Goal: Task Accomplishment & Management: Complete application form

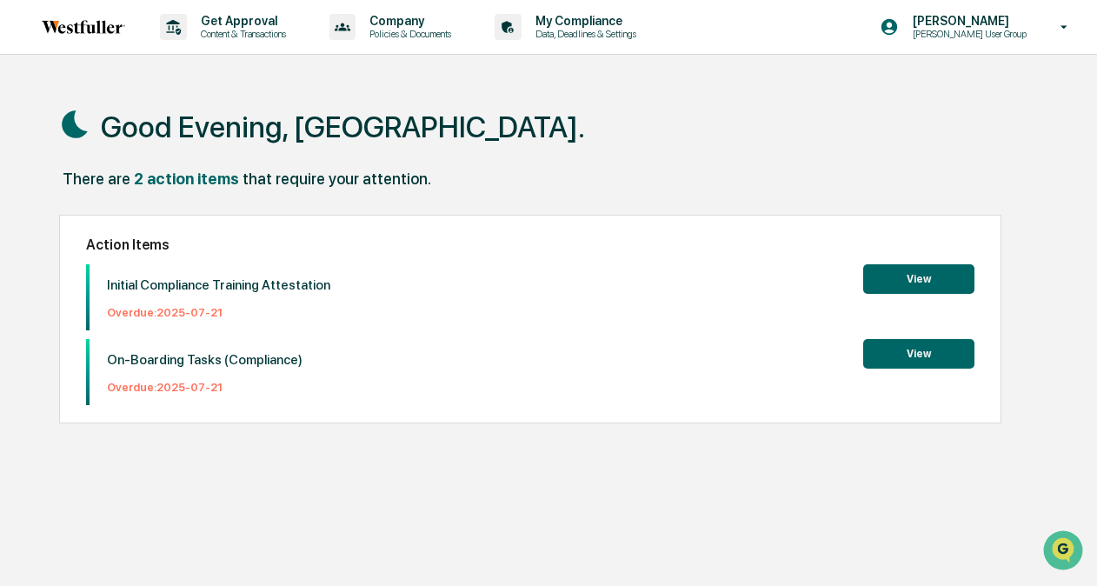
click at [942, 350] on button "View" at bounding box center [918, 354] width 111 height 30
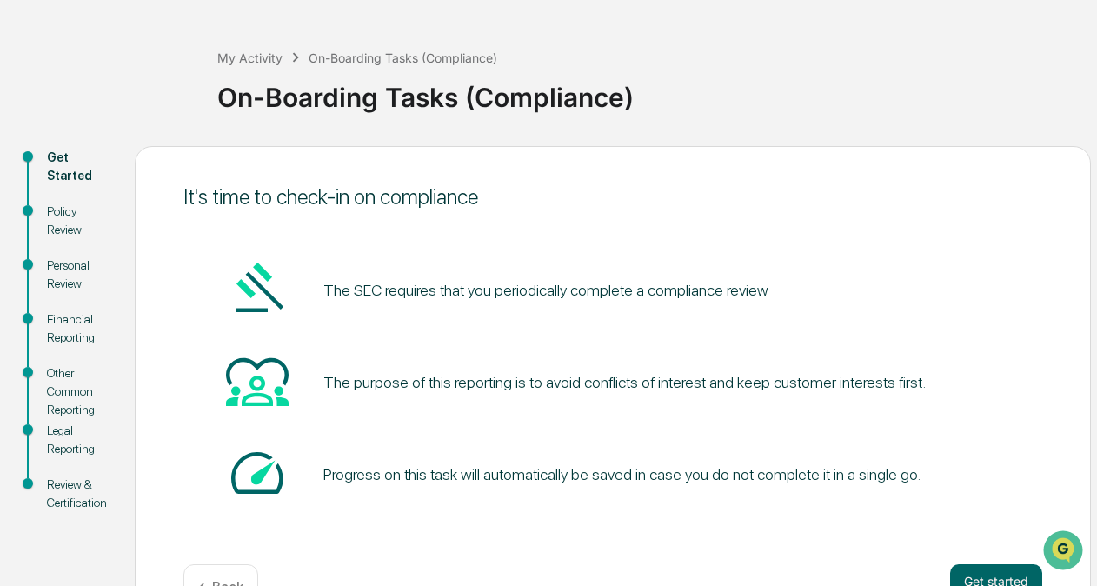
scroll to position [115, 0]
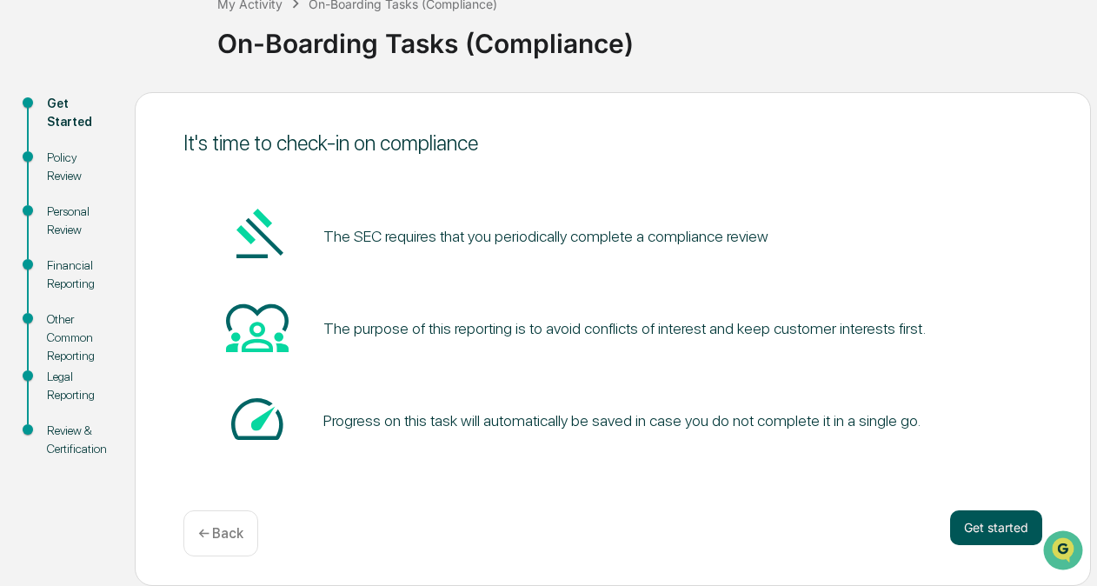
click at [969, 532] on button "Get started" at bounding box center [996, 527] width 92 height 35
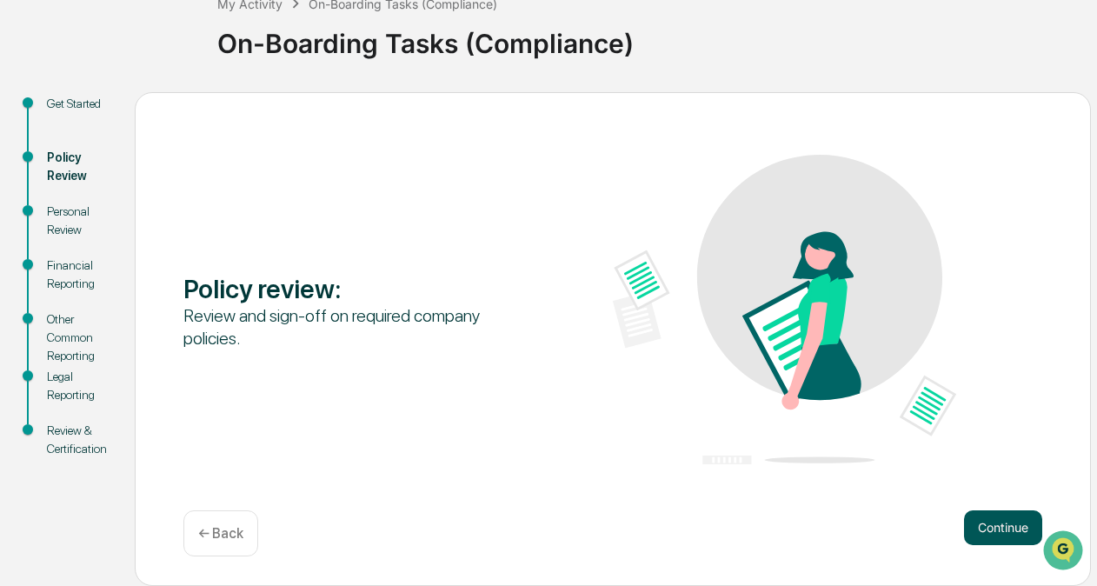
click at [988, 522] on button "Continue" at bounding box center [1003, 527] width 78 height 35
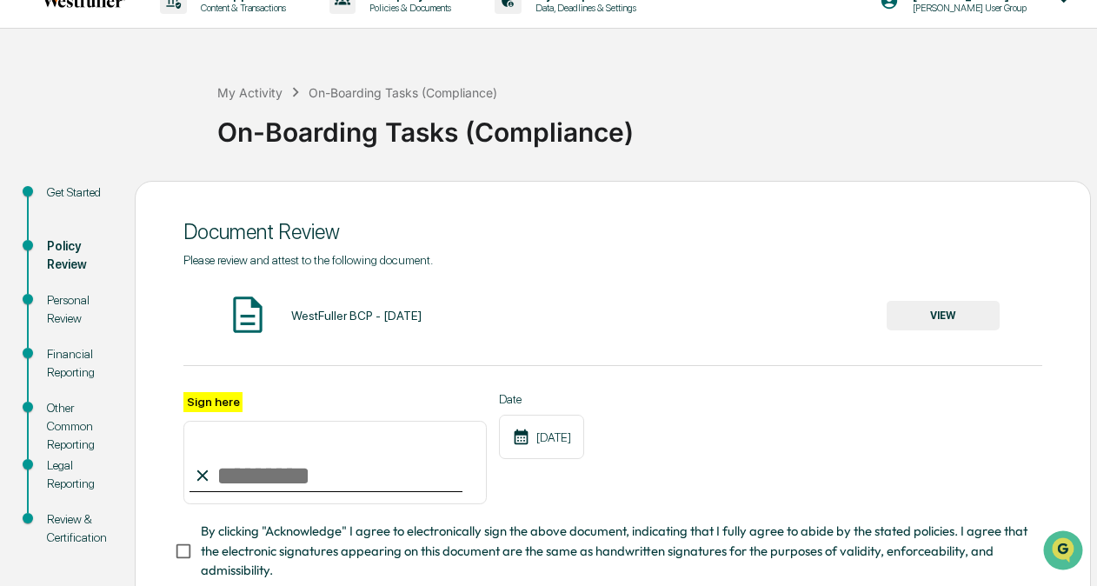
scroll to position [145, 0]
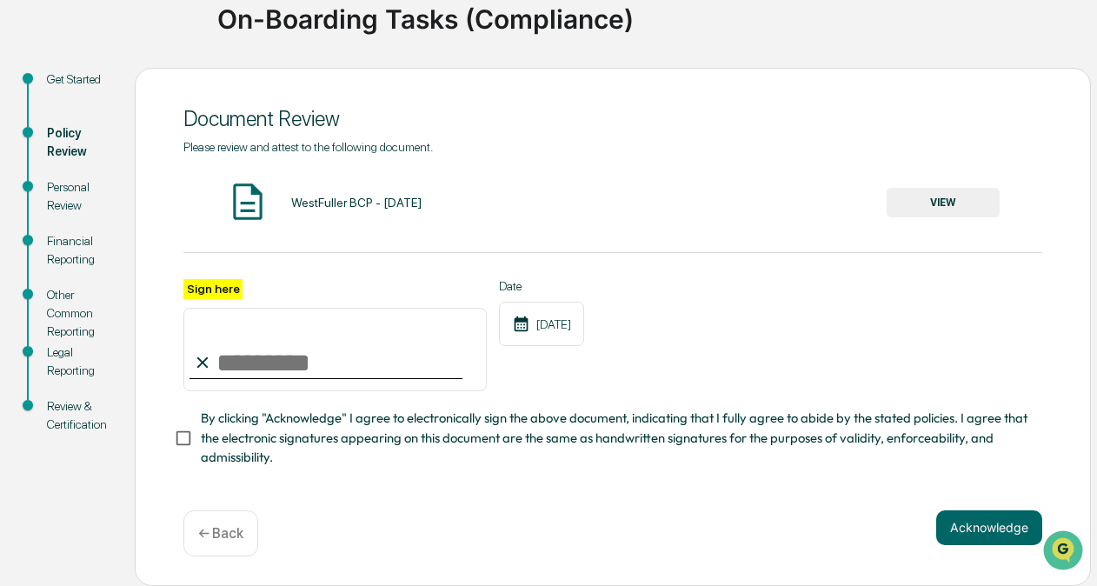
click at [218, 283] on label "Sign here" at bounding box center [212, 289] width 59 height 20
click at [218, 308] on input "Sign here" at bounding box center [334, 349] width 303 height 83
type input "**********"
click at [967, 527] on button "Acknowledge" at bounding box center [989, 527] width 106 height 35
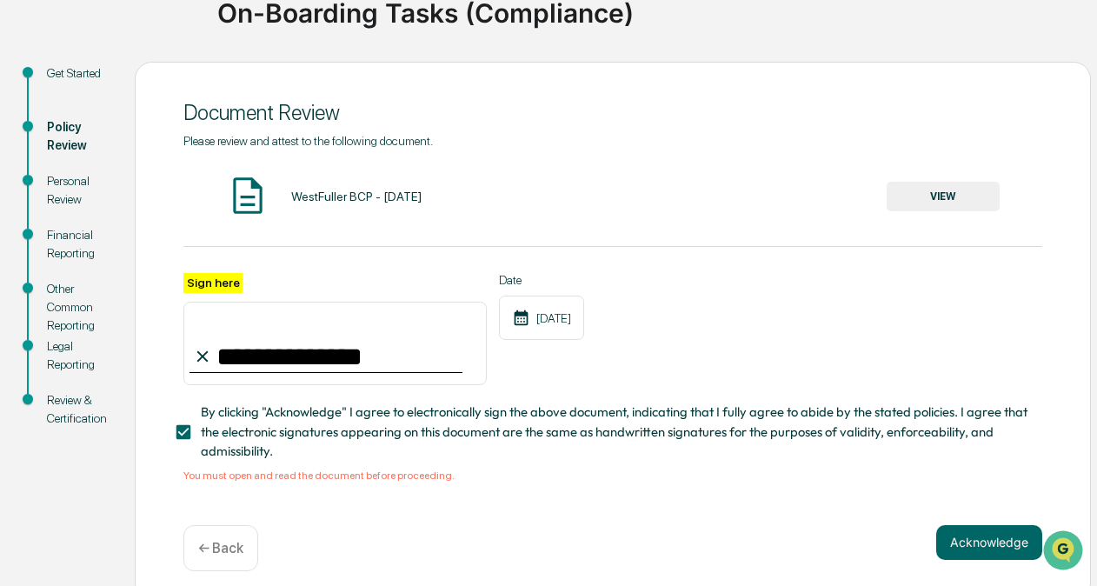
scroll to position [166, 0]
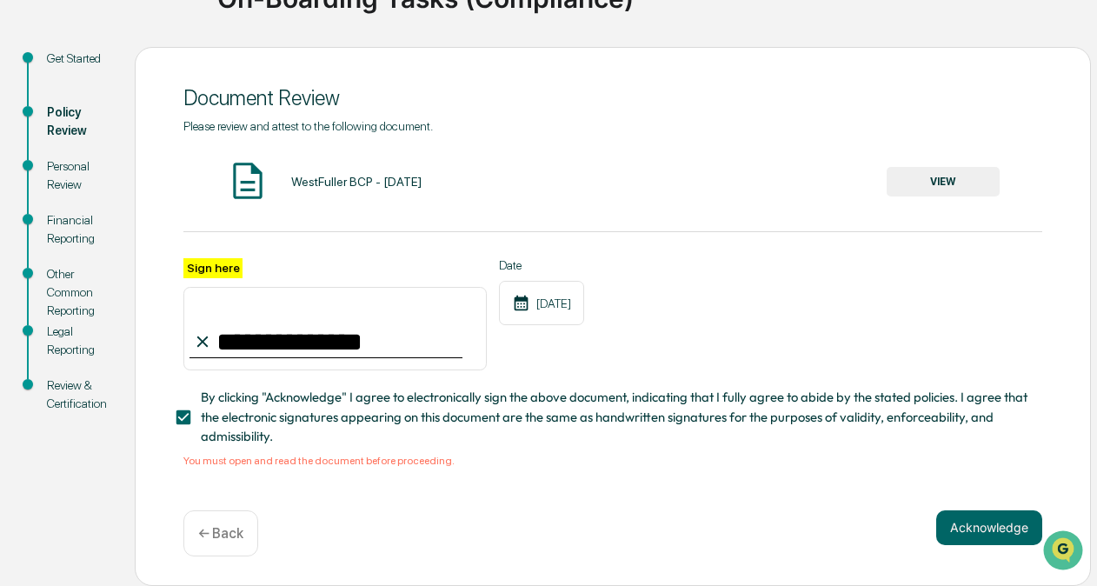
click at [922, 184] on button "VIEW" at bounding box center [943, 182] width 113 height 30
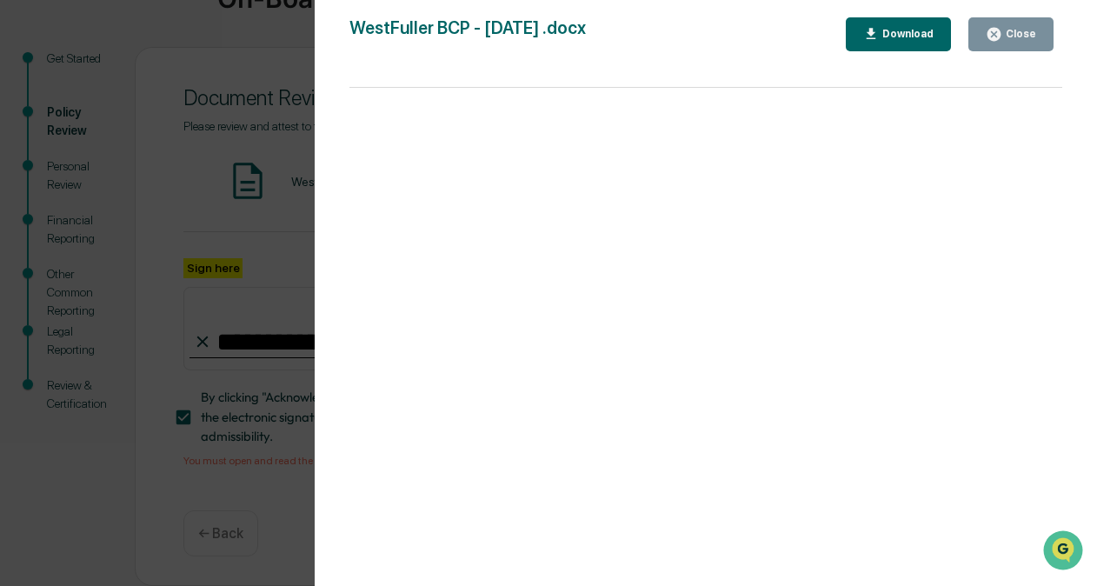
click at [912, 36] on div "Download" at bounding box center [906, 34] width 55 height 12
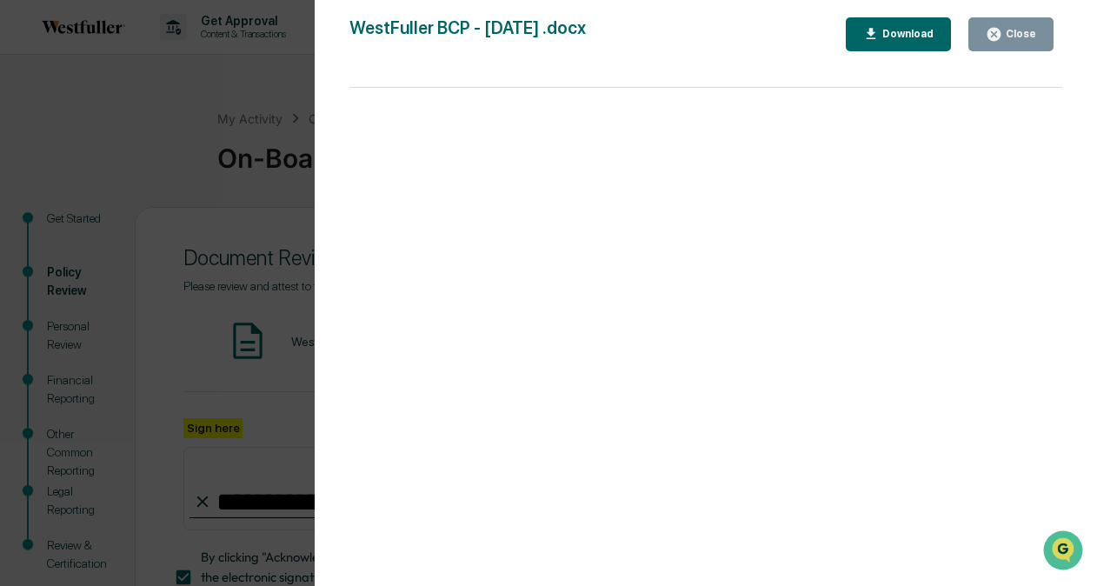
click at [268, 70] on div "Version History [DATE] 06:36 PM [PERSON_NAME] BCP - [DATE] .docx Close Download…" at bounding box center [548, 293] width 1097 height 586
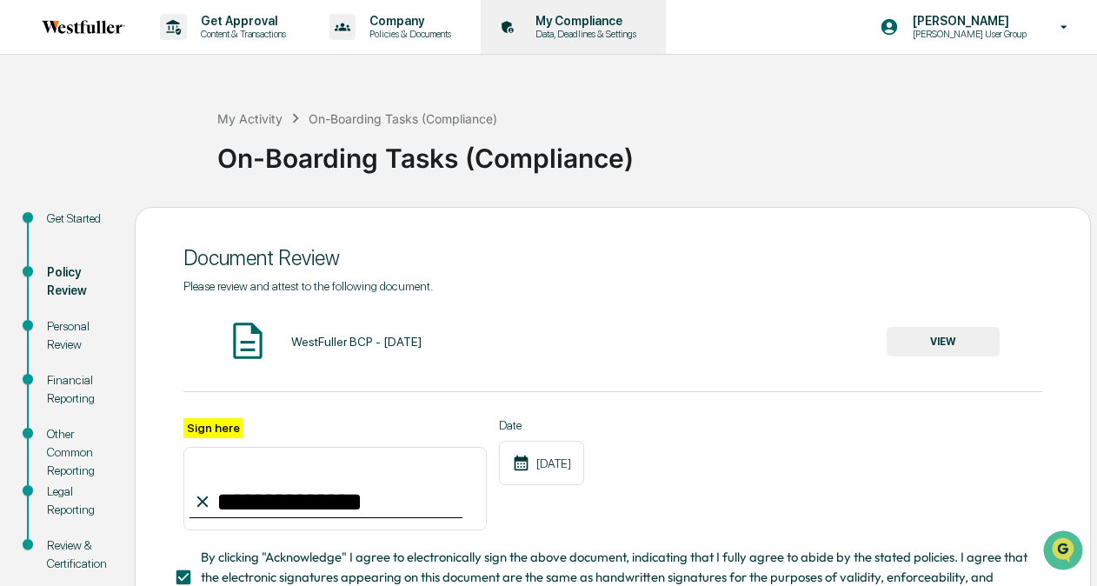
click at [522, 18] on icon at bounding box center [508, 27] width 27 height 27
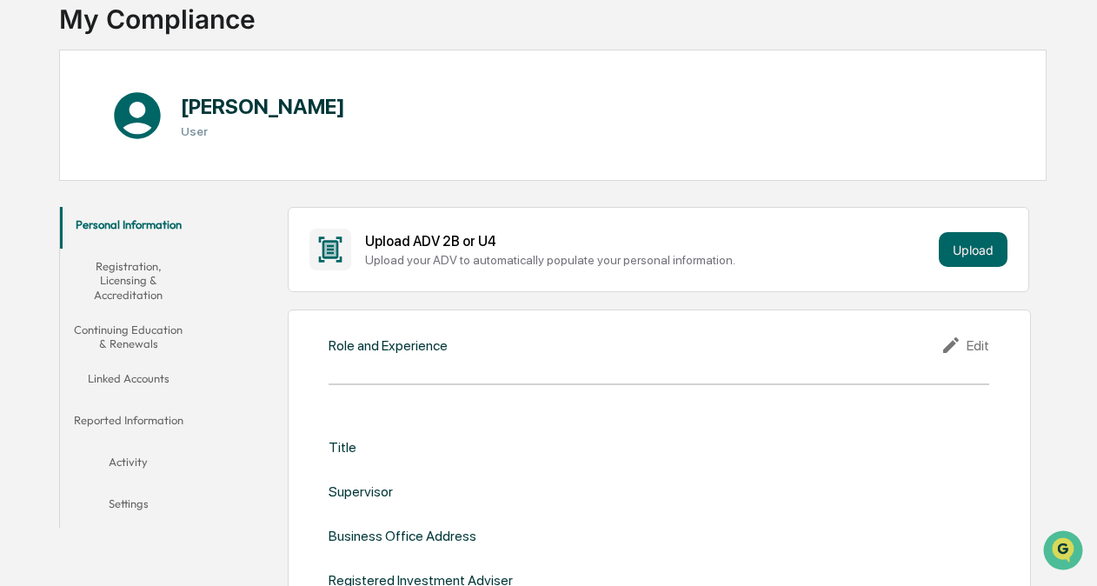
scroll to position [123, 0]
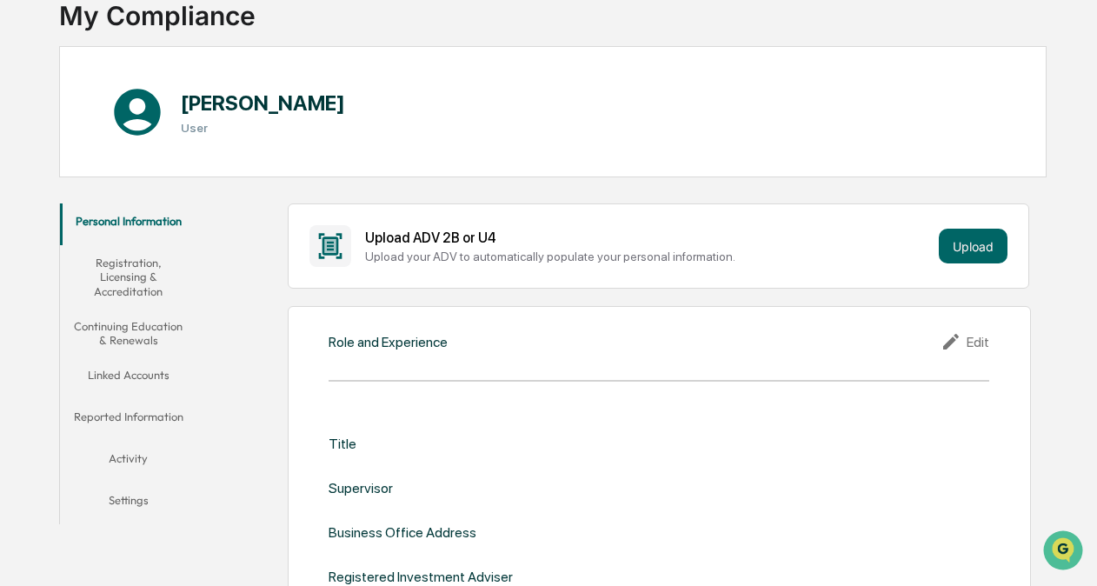
click at [140, 301] on button "Registration, Licensing & Accreditation" at bounding box center [128, 276] width 137 height 63
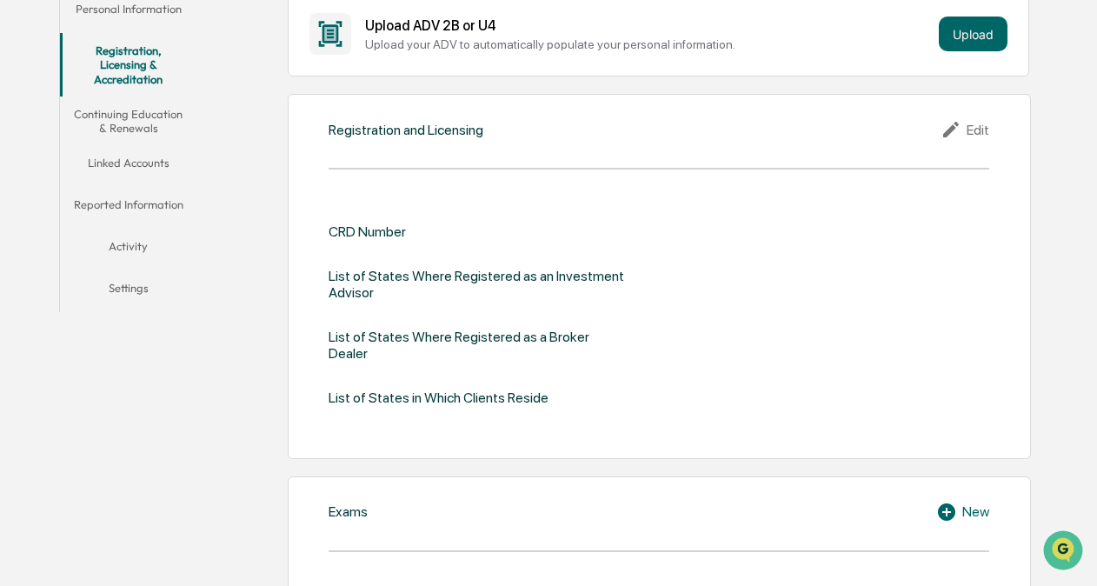
scroll to position [336, 0]
click at [99, 170] on button "Linked Accounts" at bounding box center [128, 165] width 137 height 42
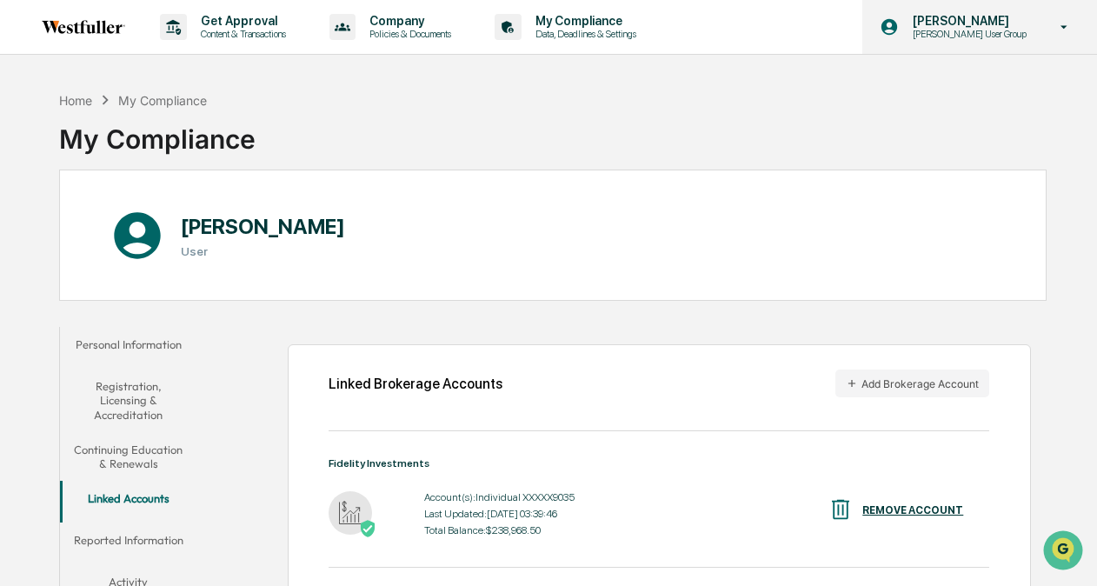
click at [984, 23] on p "[PERSON_NAME]" at bounding box center [967, 21] width 136 height 14
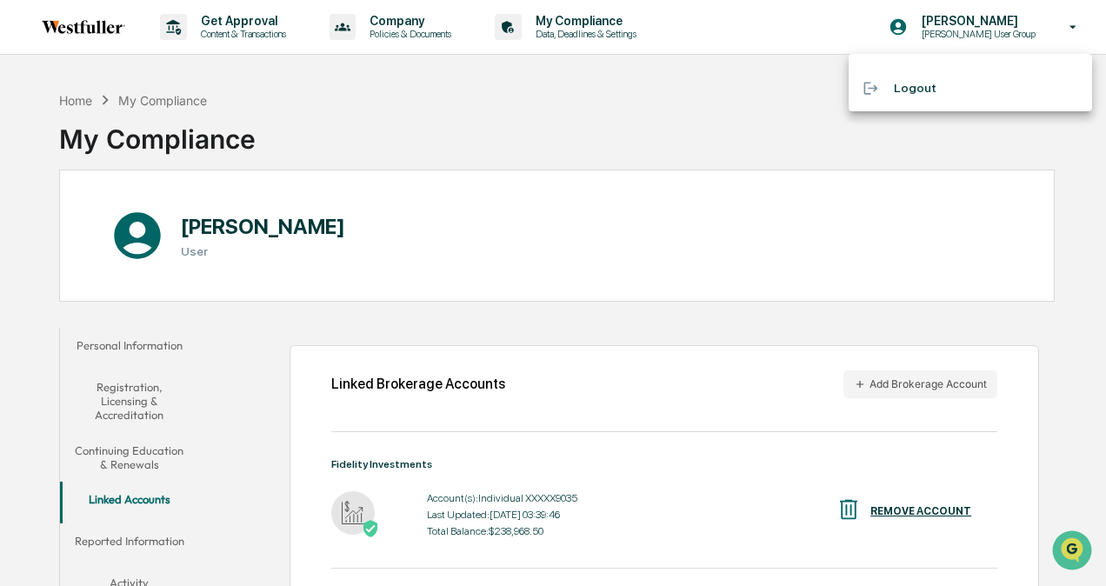
click at [75, 101] on div at bounding box center [553, 293] width 1106 height 586
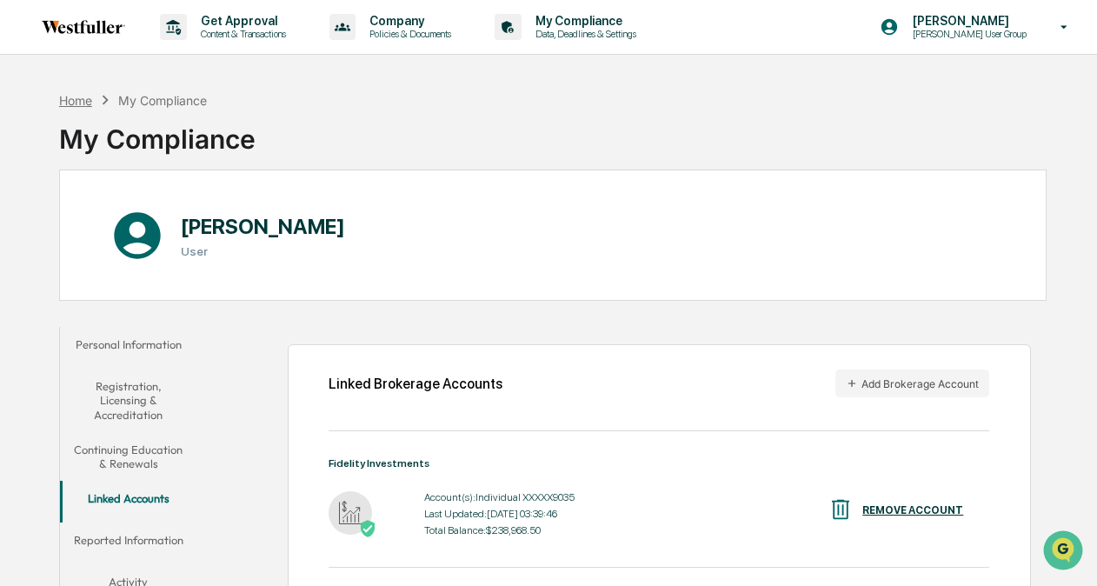
click at [85, 101] on div "Home" at bounding box center [75, 100] width 33 height 15
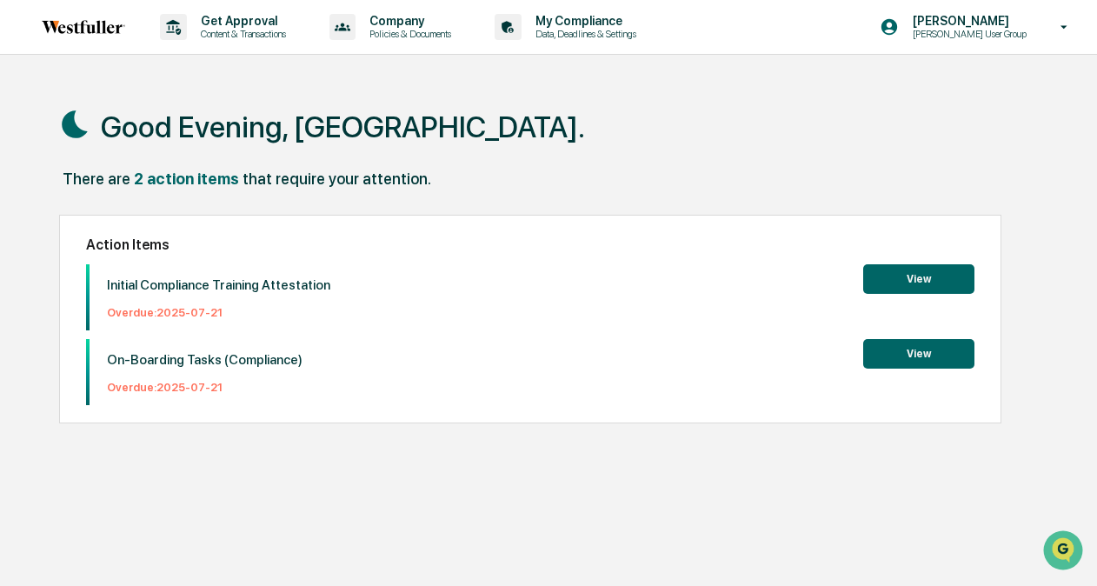
click at [902, 277] on button "View" at bounding box center [918, 279] width 111 height 30
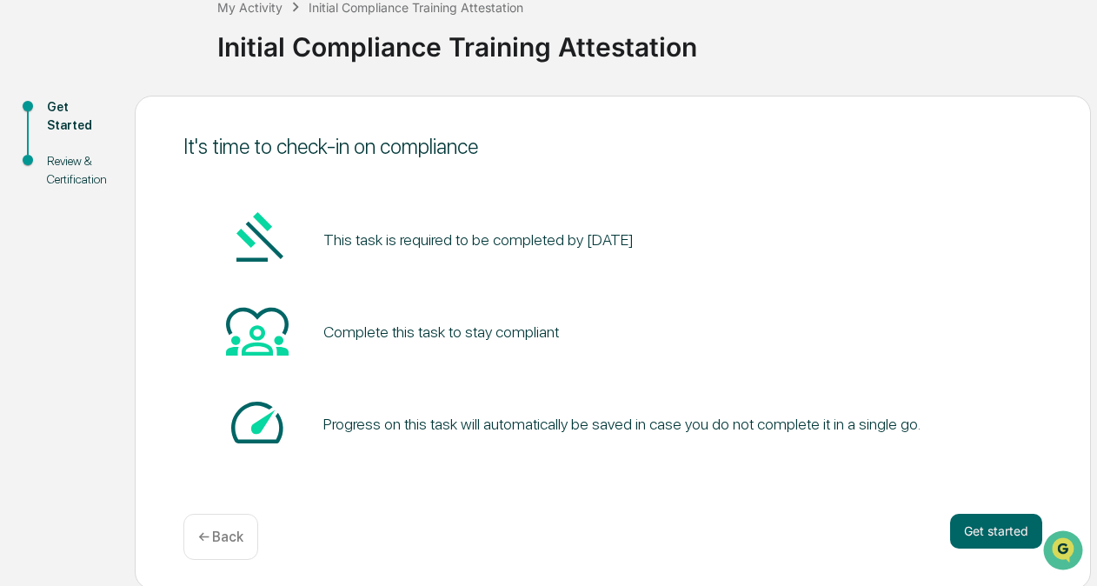
scroll to position [115, 0]
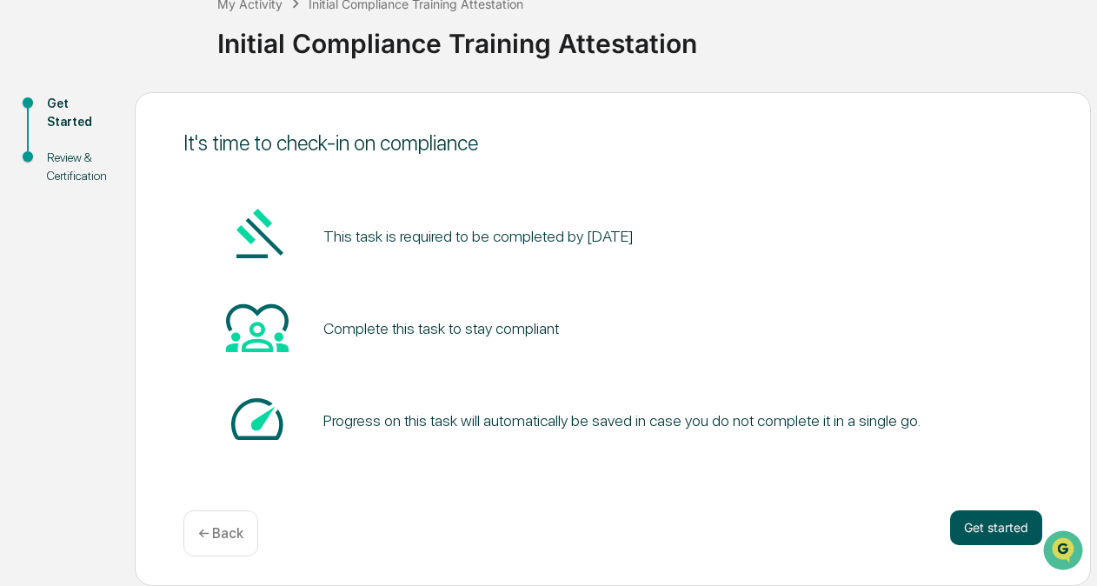
click at [989, 534] on button "Get started" at bounding box center [996, 527] width 92 height 35
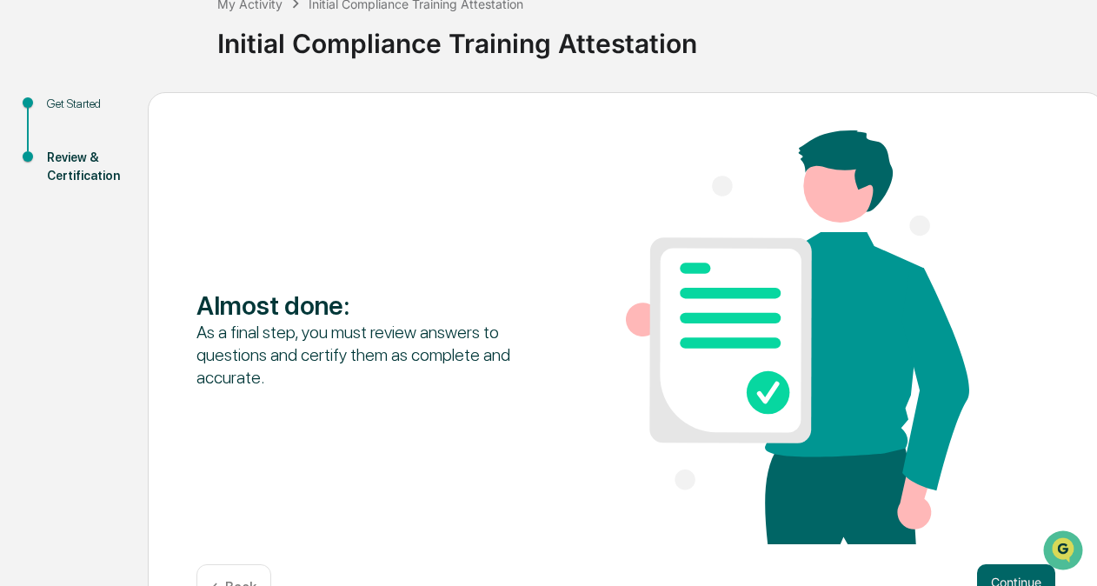
scroll to position [170, 0]
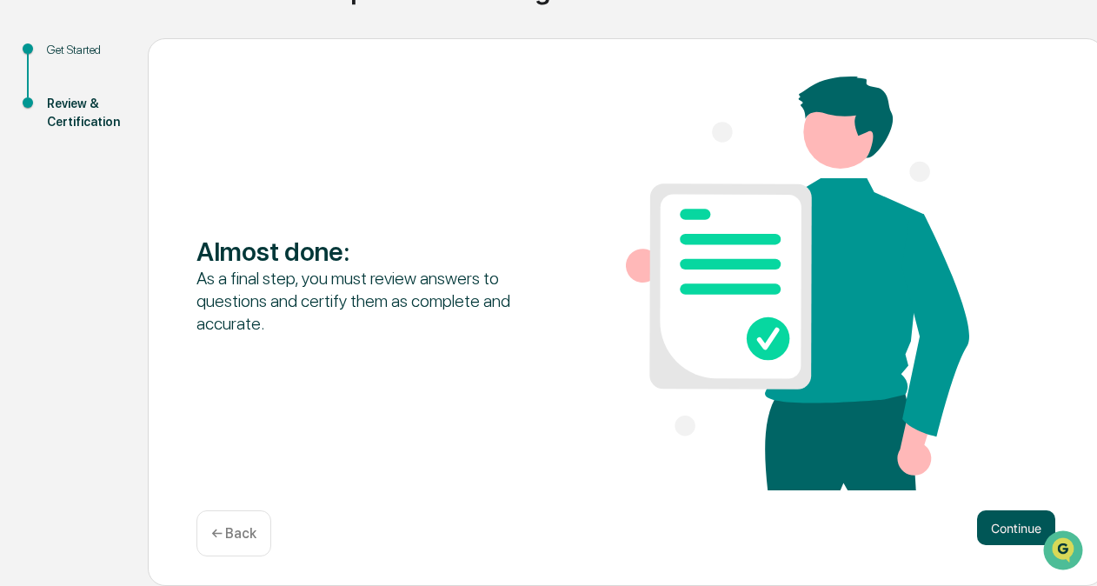
click at [1012, 530] on button "Continue" at bounding box center [1016, 527] width 78 height 35
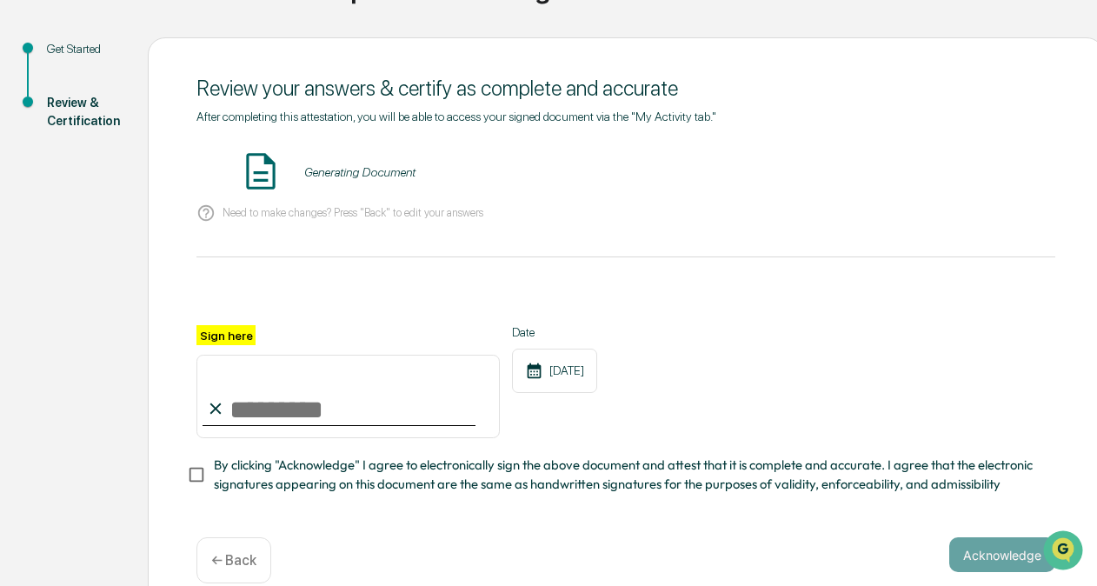
scroll to position [203, 0]
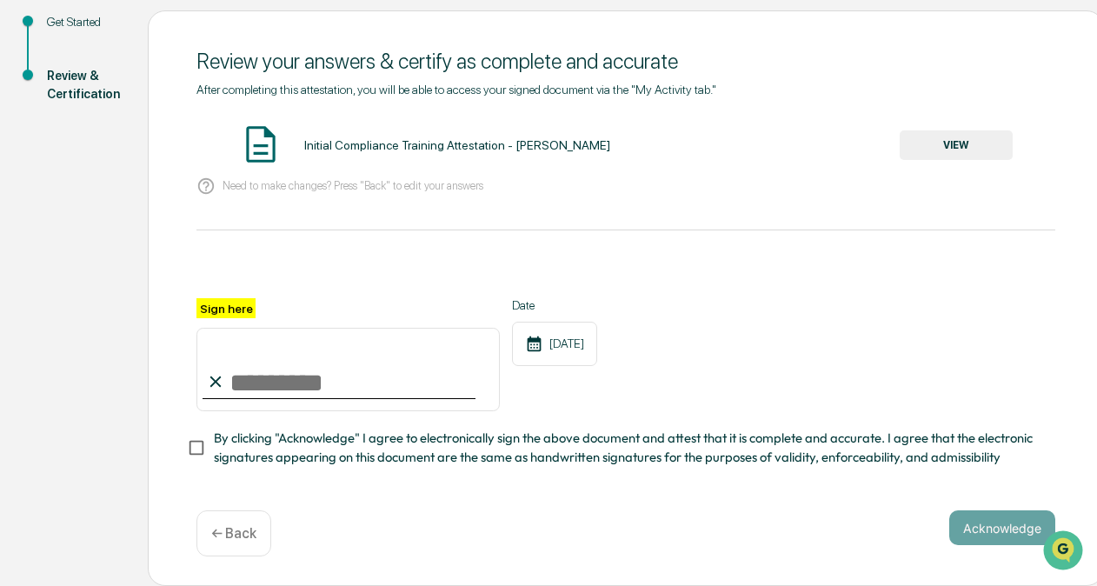
click at [542, 141] on div "Initial Compliance Training Attestation - [PERSON_NAME]" at bounding box center [457, 145] width 306 height 14
click at [954, 134] on button "VIEW" at bounding box center [956, 145] width 113 height 30
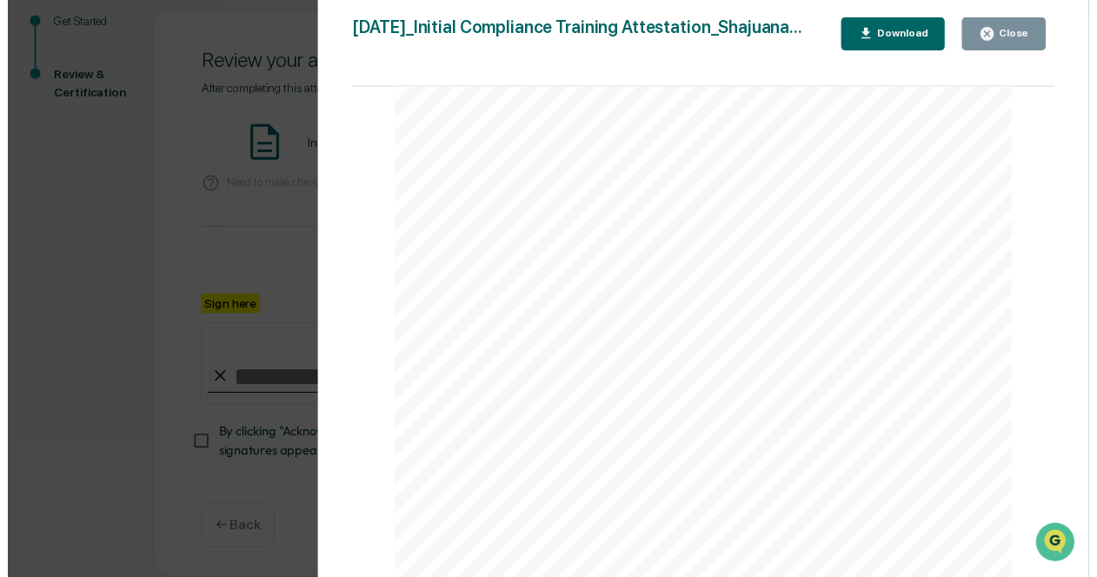
scroll to position [0, 0]
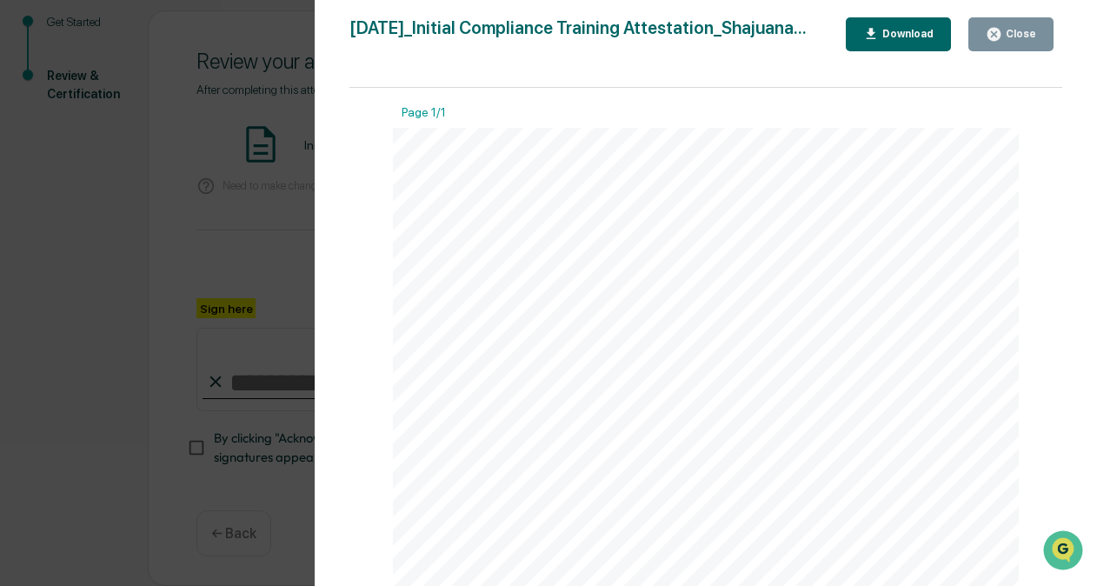
click at [880, 37] on icon "button" at bounding box center [871, 34] width 17 height 17
click at [1009, 37] on div "Close" at bounding box center [1019, 34] width 34 height 12
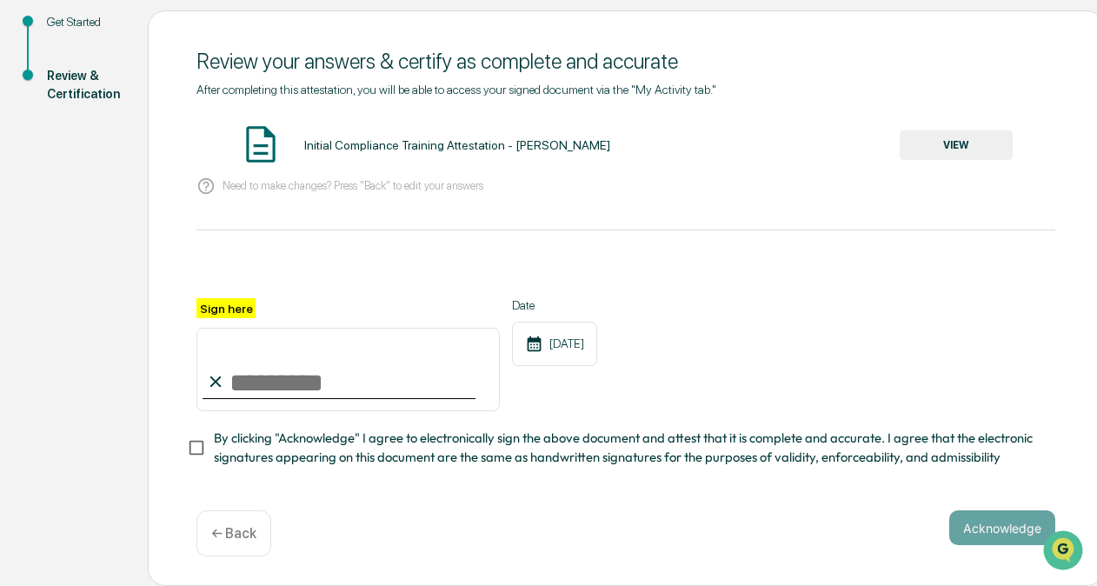
click at [237, 387] on input "Sign here" at bounding box center [347, 369] width 303 height 83
type input "**********"
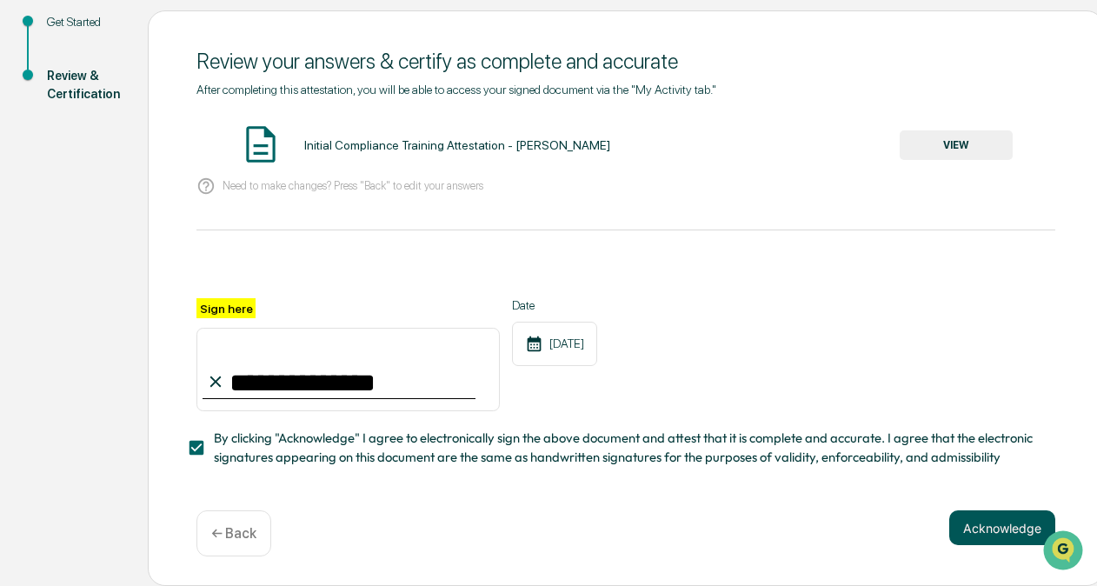
click at [982, 527] on button "Acknowledge" at bounding box center [1002, 527] width 106 height 35
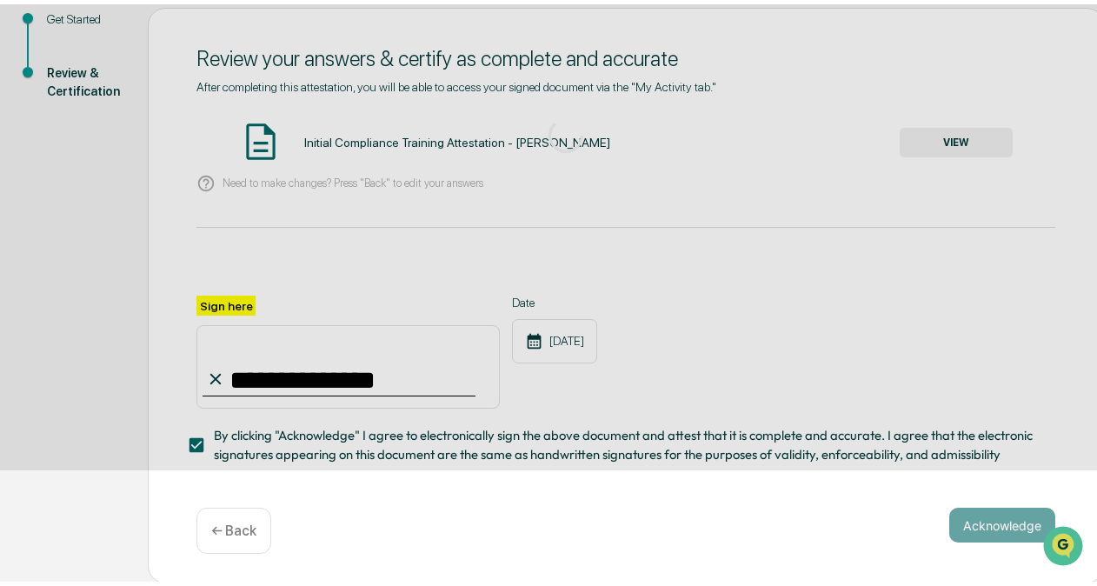
scroll to position [115, 0]
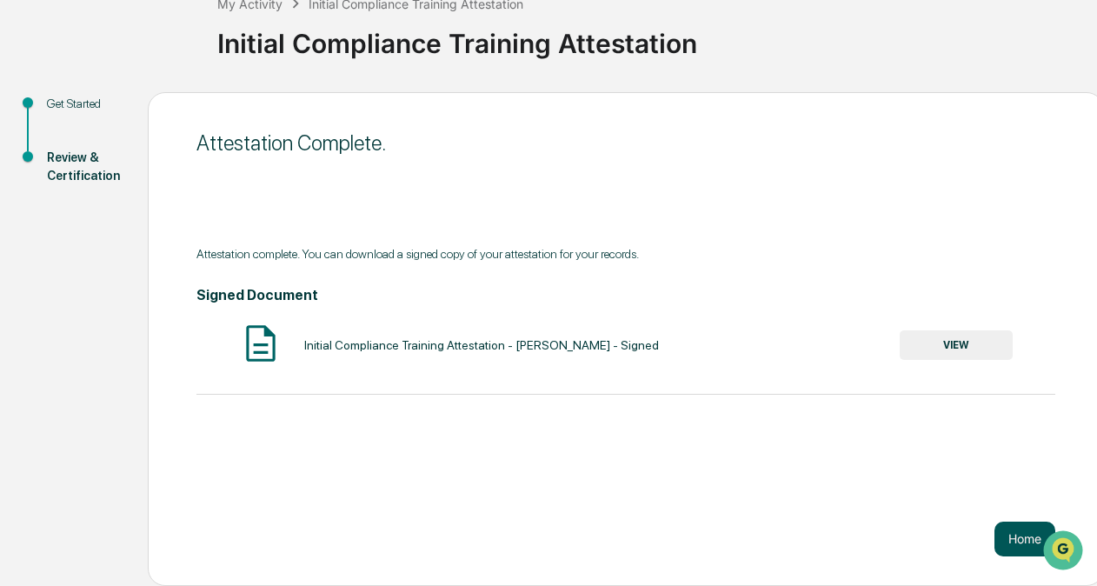
click at [996, 540] on button "Home" at bounding box center [1025, 539] width 61 height 35
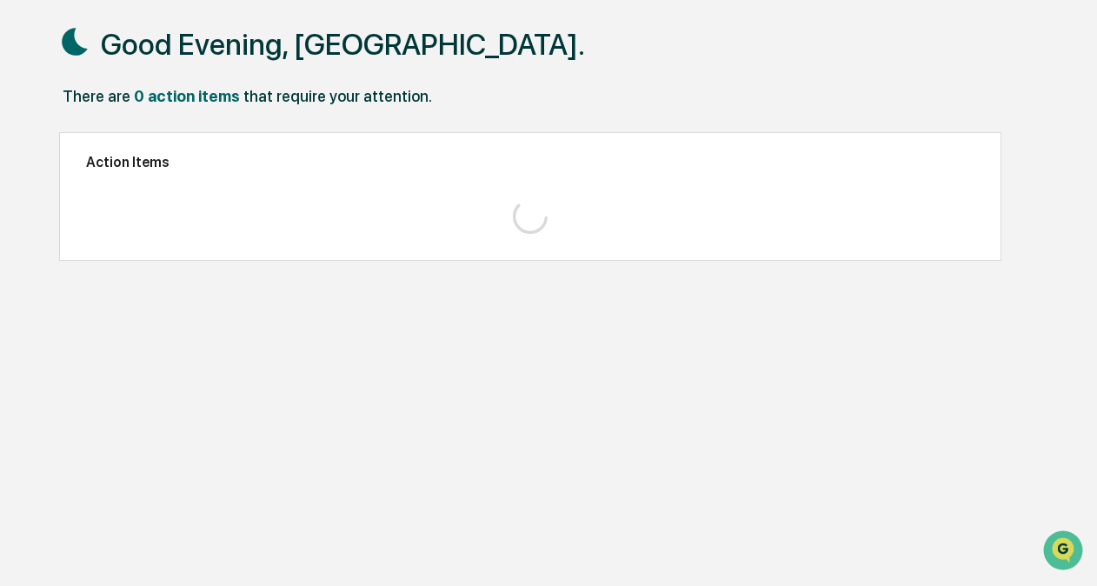
scroll to position [82, 0]
